Goal: Task Accomplishment & Management: Use online tool/utility

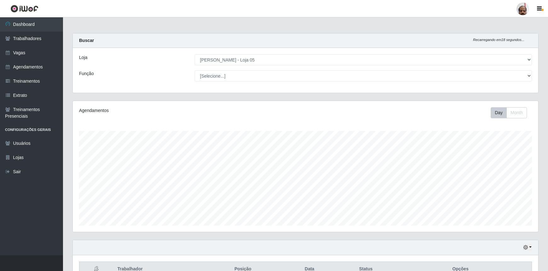
select select "252"
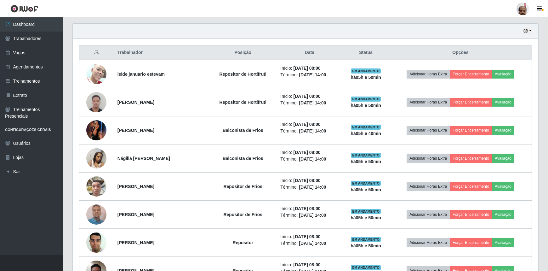
scroll to position [212, 0]
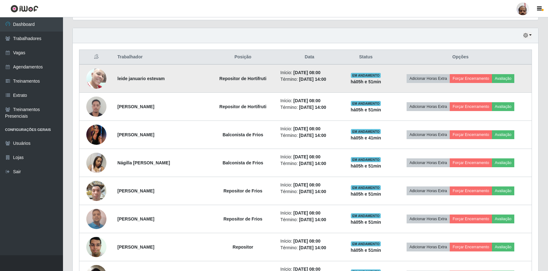
click at [91, 80] on img at bounding box center [96, 78] width 20 height 27
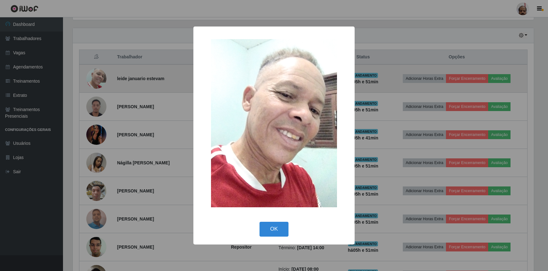
scroll to position [131, 463]
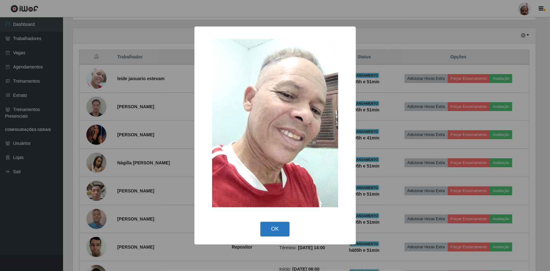
click at [275, 233] on button "OK" at bounding box center [274, 229] width 29 height 15
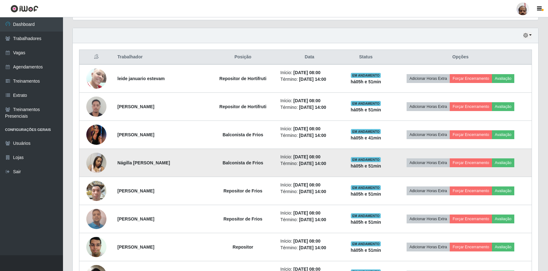
scroll to position [131, 466]
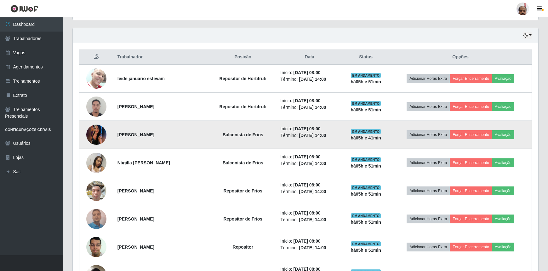
click at [100, 132] on img at bounding box center [96, 134] width 20 height 45
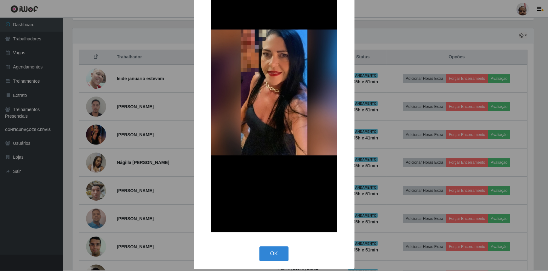
scroll to position [64, 0]
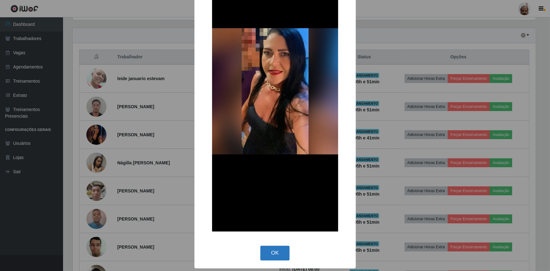
click at [275, 252] on button "OK" at bounding box center [274, 252] width 29 height 15
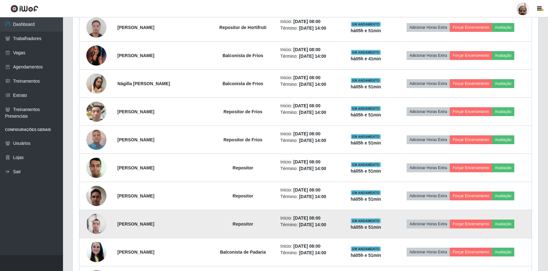
scroll to position [298, 0]
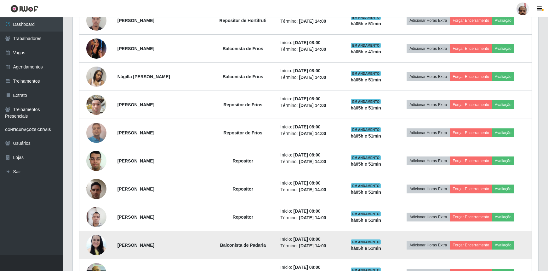
click at [97, 239] on img at bounding box center [96, 244] width 20 height 27
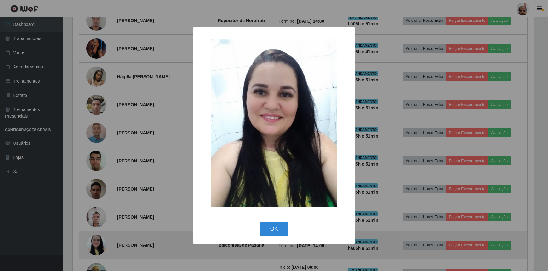
scroll to position [131, 463]
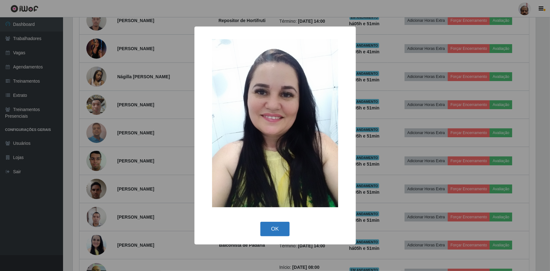
click at [271, 230] on button "OK" at bounding box center [274, 229] width 29 height 15
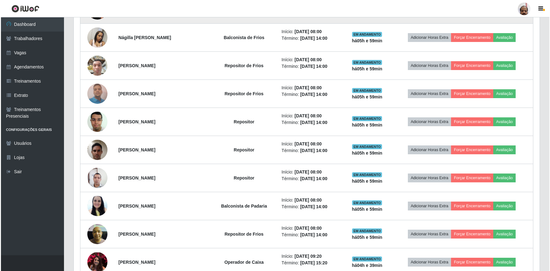
scroll to position [372, 0]
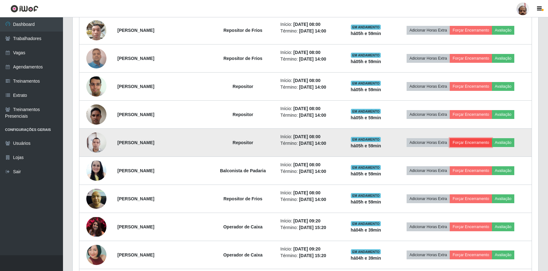
click at [475, 143] on button "Forçar Encerramento" at bounding box center [471, 142] width 42 height 9
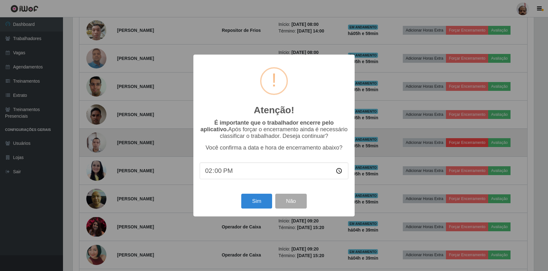
scroll to position [131, 463]
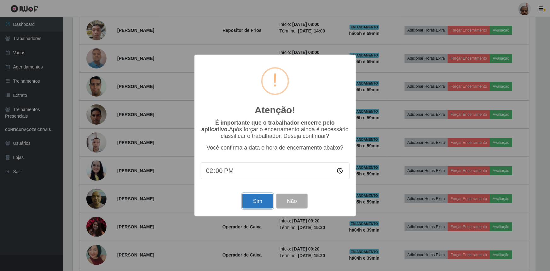
click at [252, 202] on button "Sim" at bounding box center [257, 200] width 31 height 15
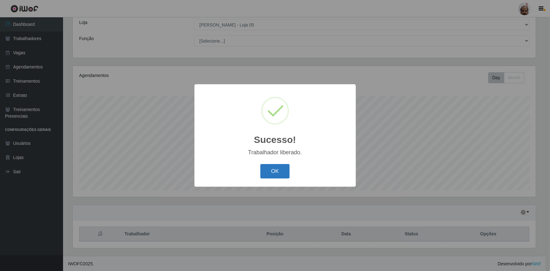
click at [280, 170] on button "OK" at bounding box center [274, 171] width 29 height 15
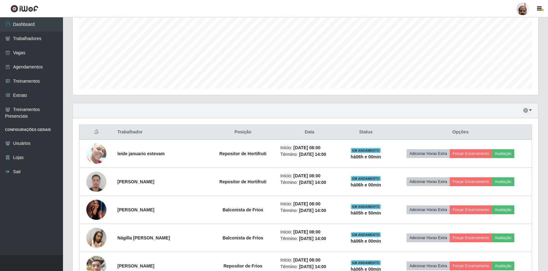
scroll to position [150, 0]
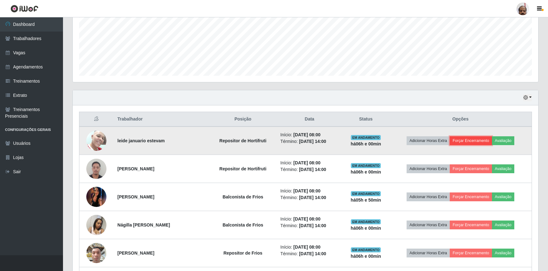
click at [477, 138] on button "Forçar Encerramento" at bounding box center [471, 140] width 42 height 9
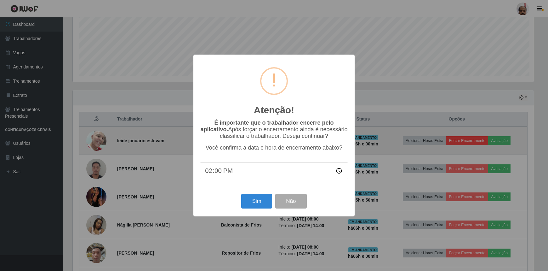
scroll to position [131, 463]
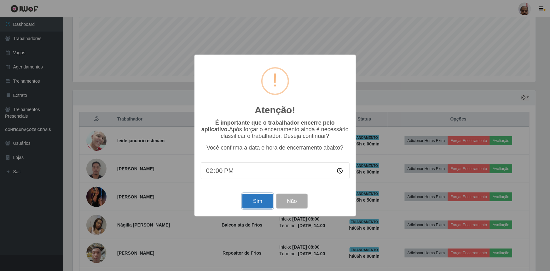
click at [256, 200] on button "Sim" at bounding box center [257, 200] width 31 height 15
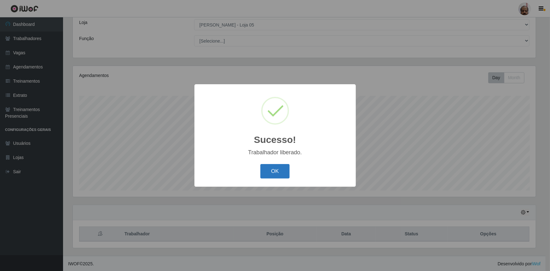
click at [272, 170] on button "OK" at bounding box center [274, 171] width 29 height 15
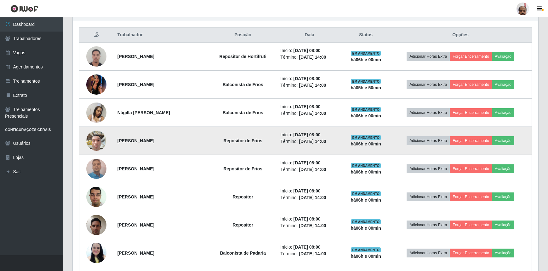
scroll to position [236, 0]
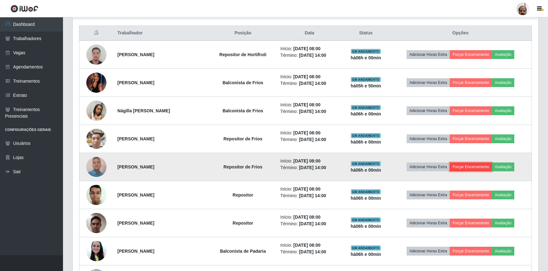
click at [478, 164] on button "Forçar Encerramento" at bounding box center [471, 166] width 42 height 9
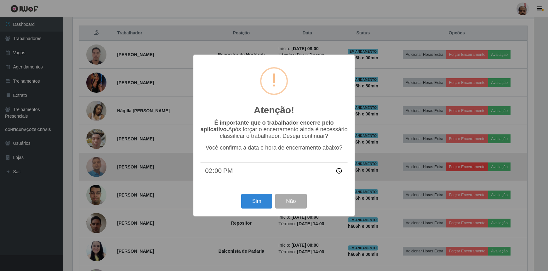
scroll to position [131, 463]
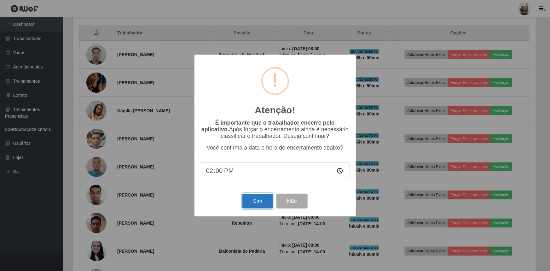
click at [255, 199] on button "Sim" at bounding box center [257, 200] width 31 height 15
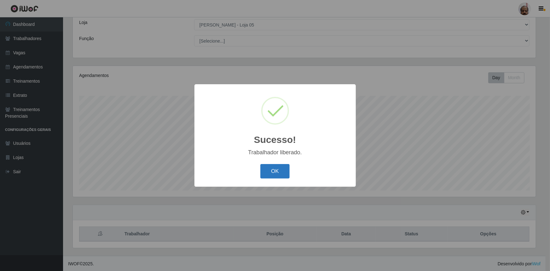
click at [281, 165] on button "OK" at bounding box center [274, 171] width 29 height 15
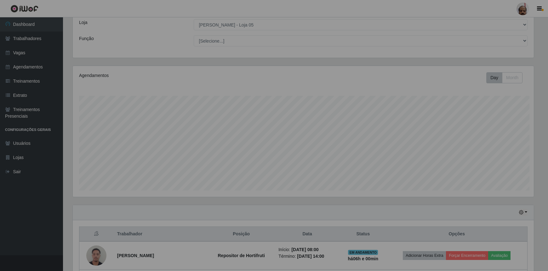
scroll to position [0, 0]
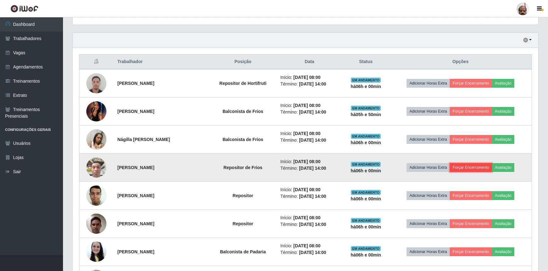
click at [479, 167] on button "Forçar Encerramento" at bounding box center [471, 167] width 42 height 9
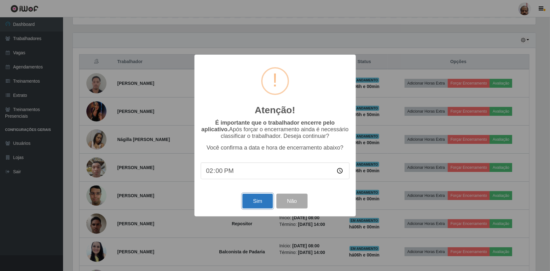
click at [263, 199] on button "Sim" at bounding box center [257, 200] width 31 height 15
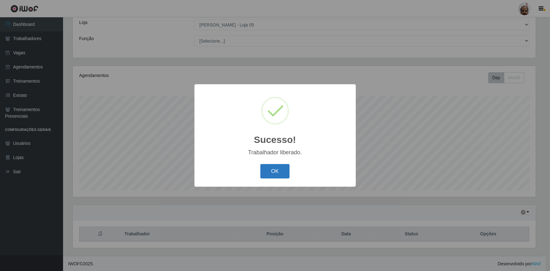
click at [275, 171] on button "OK" at bounding box center [274, 171] width 29 height 15
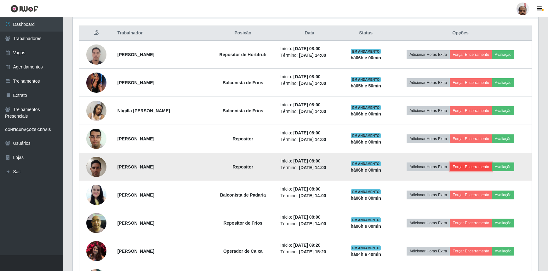
click at [482, 165] on button "Forçar Encerramento" at bounding box center [471, 166] width 42 height 9
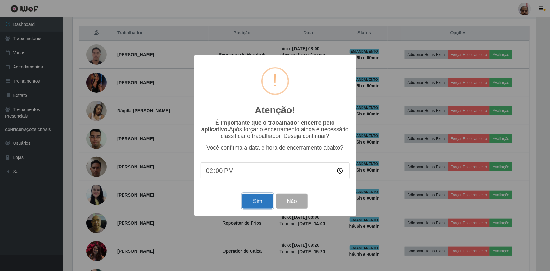
click at [262, 199] on button "Sim" at bounding box center [257, 200] width 31 height 15
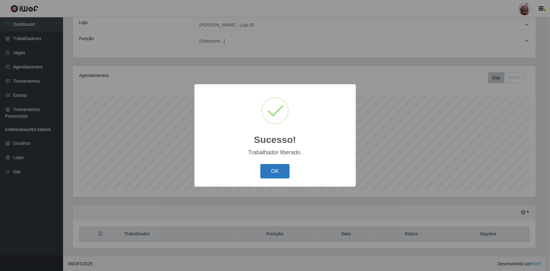
click at [275, 173] on button "OK" at bounding box center [274, 171] width 29 height 15
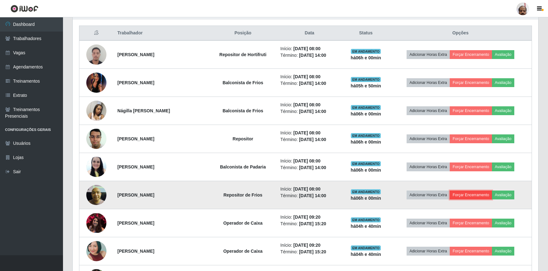
click at [476, 193] on button "Forçar Encerramento" at bounding box center [471, 194] width 42 height 9
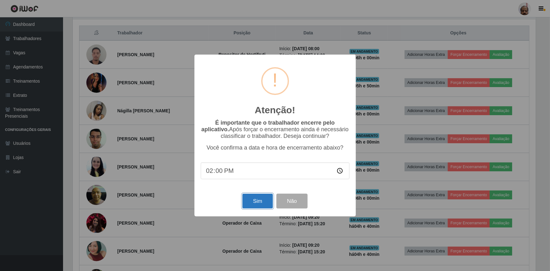
click at [252, 200] on button "Sim" at bounding box center [257, 200] width 31 height 15
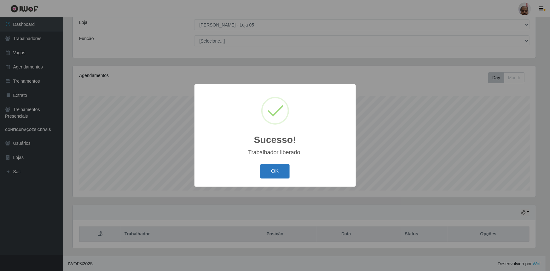
click at [284, 170] on button "OK" at bounding box center [274, 171] width 29 height 15
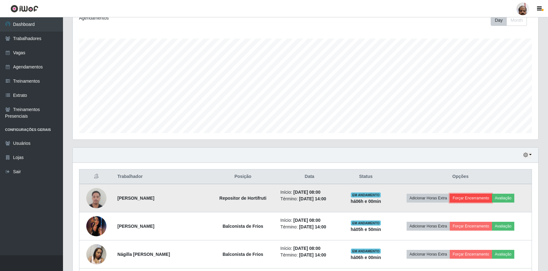
click at [474, 194] on button "Forçar Encerramento" at bounding box center [471, 197] width 42 height 9
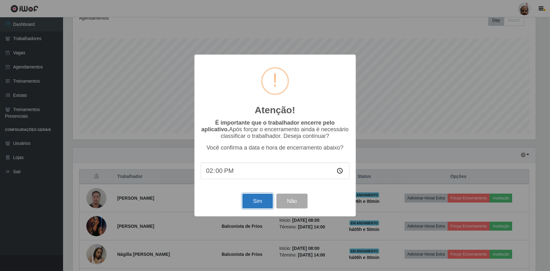
click at [256, 207] on button "Sim" at bounding box center [257, 200] width 31 height 15
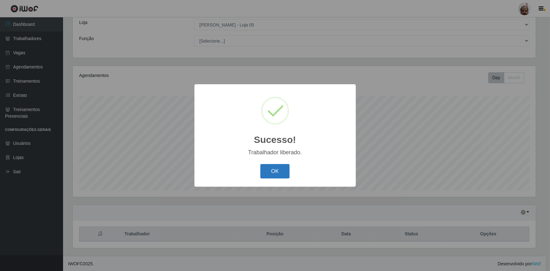
click at [281, 169] on button "OK" at bounding box center [274, 171] width 29 height 15
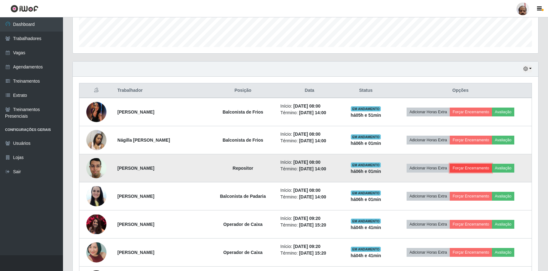
click at [468, 168] on button "Forçar Encerramento" at bounding box center [471, 168] width 42 height 9
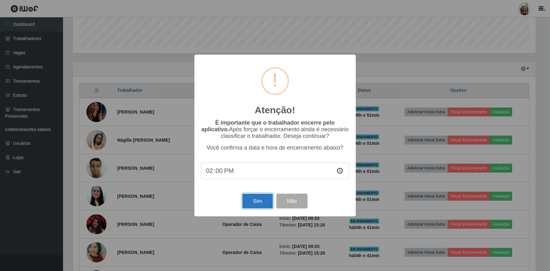
click at [252, 201] on button "Sim" at bounding box center [257, 200] width 31 height 15
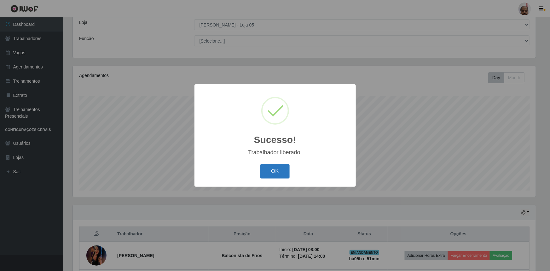
click at [269, 170] on button "OK" at bounding box center [274, 171] width 29 height 15
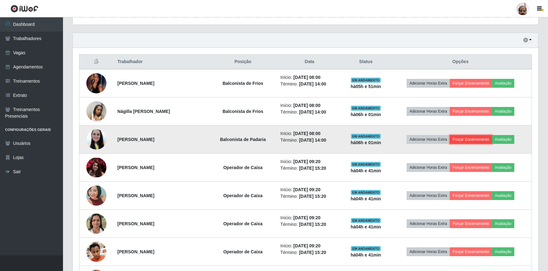
click at [467, 138] on button "Forçar Encerramento" at bounding box center [471, 139] width 42 height 9
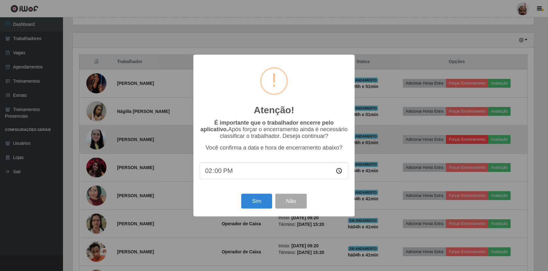
scroll to position [131, 463]
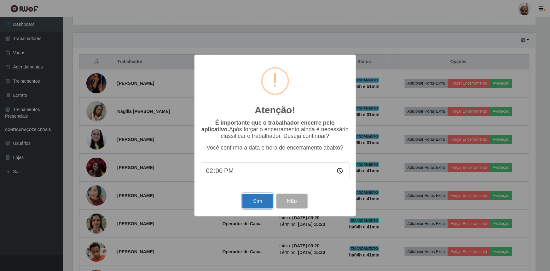
click at [262, 202] on button "Sim" at bounding box center [257, 200] width 31 height 15
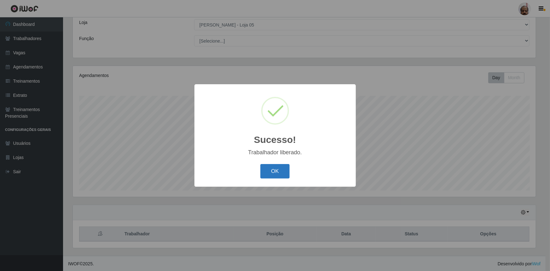
click at [278, 170] on button "OK" at bounding box center [274, 171] width 29 height 15
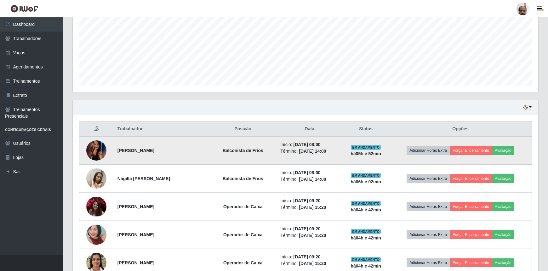
scroll to position [178, 0]
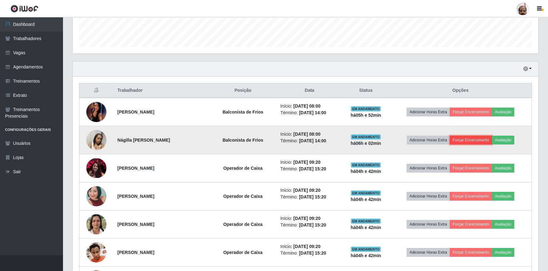
click at [479, 136] on button "Forçar Encerramento" at bounding box center [471, 140] width 42 height 9
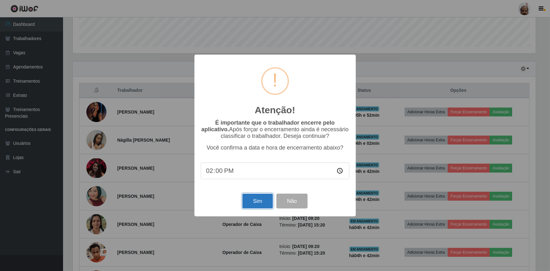
click at [259, 202] on button "Sim" at bounding box center [257, 200] width 31 height 15
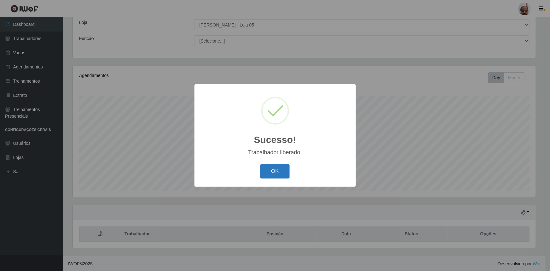
click at [275, 170] on button "OK" at bounding box center [274, 171] width 29 height 15
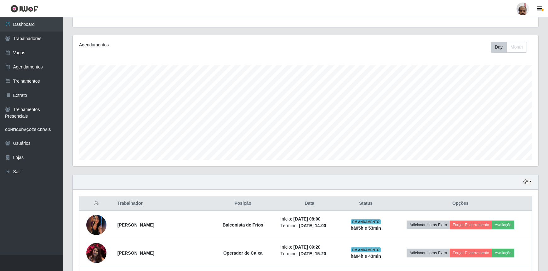
scroll to position [121, 0]
